Goal: Task Accomplishment & Management: Manage account settings

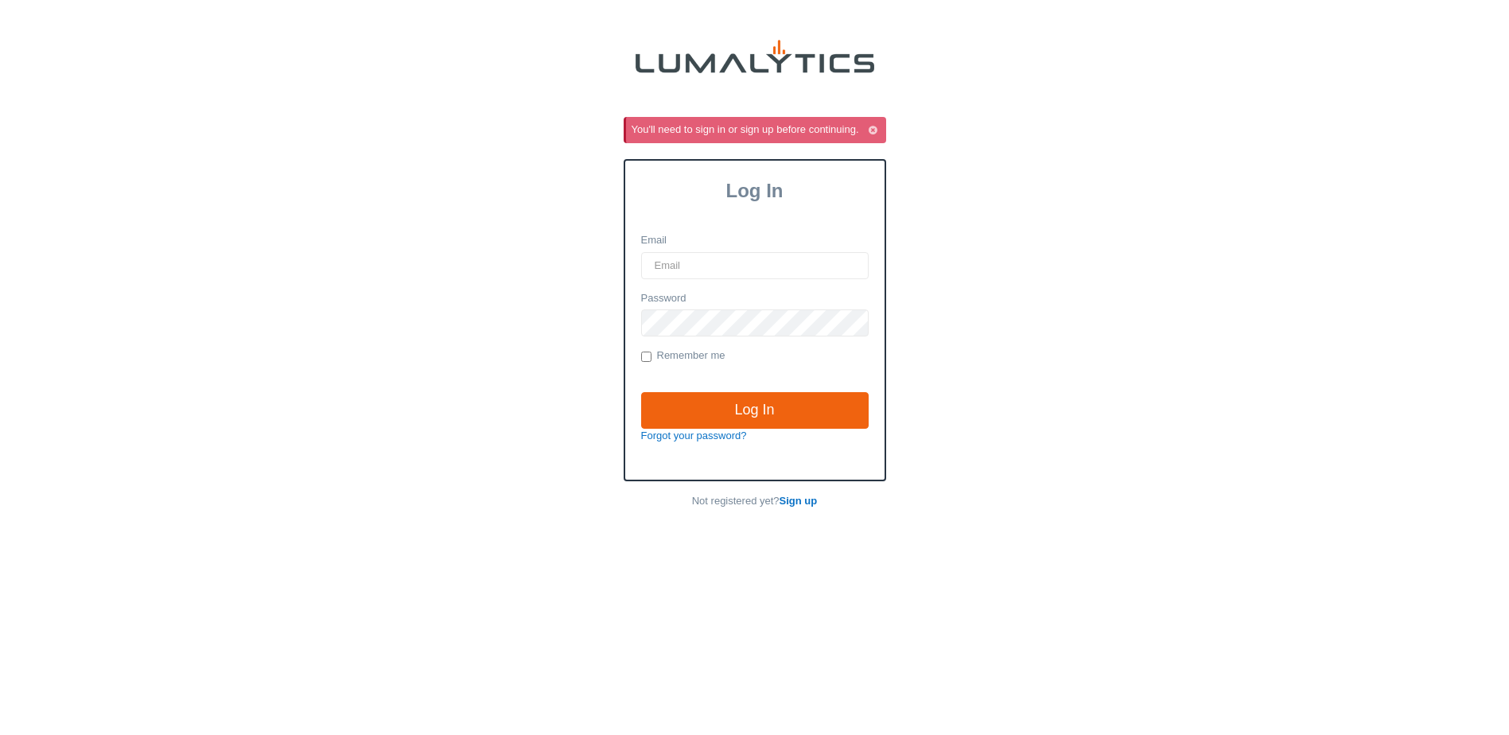
type input "slatsch@valleytruckparts.com"
click at [685, 400] on input "Log In" at bounding box center [755, 410] width 228 height 37
